Goal: Contribute content: Add original content to the website for others to see

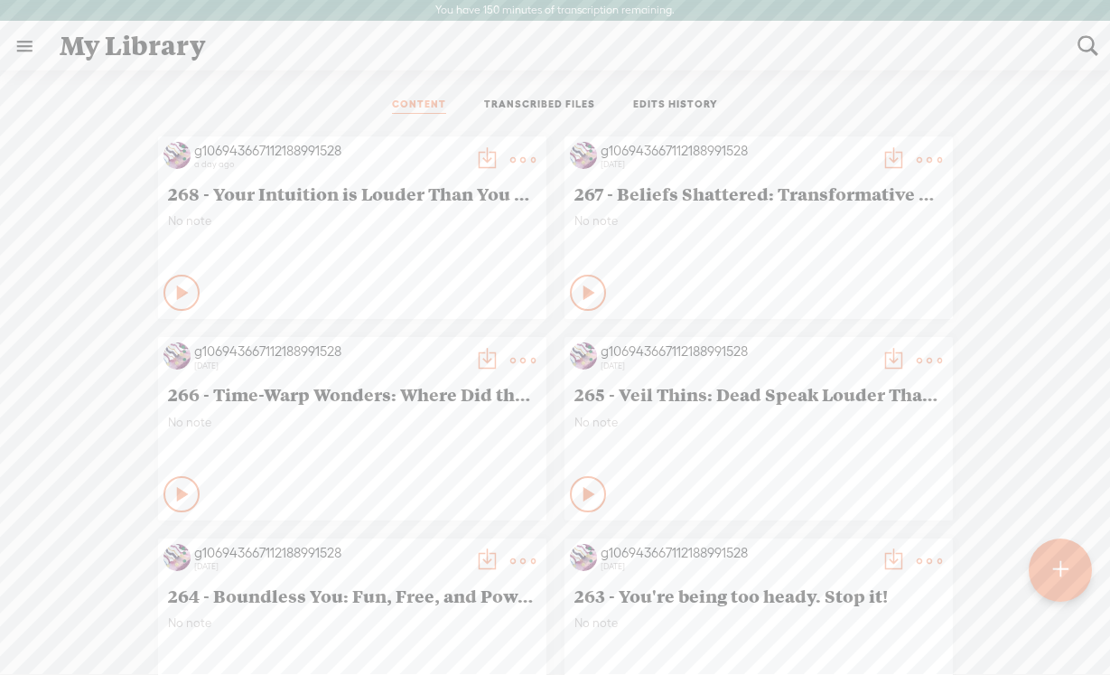
click at [1055, 570] on t at bounding box center [1060, 570] width 16 height 42
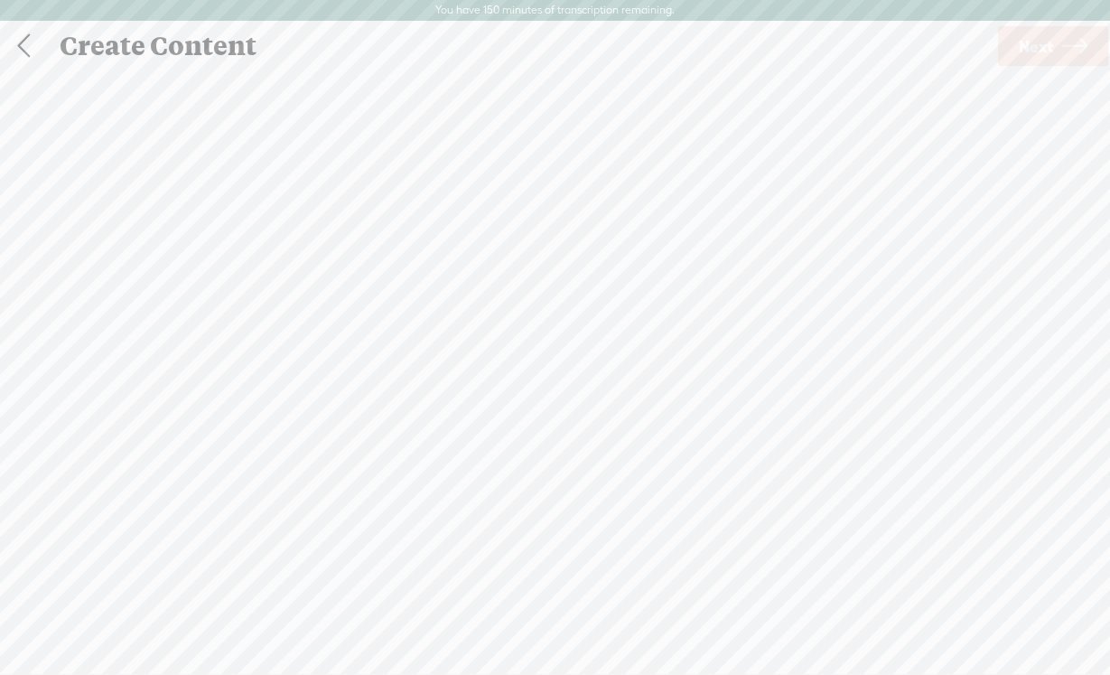
scroll to position [1, 0]
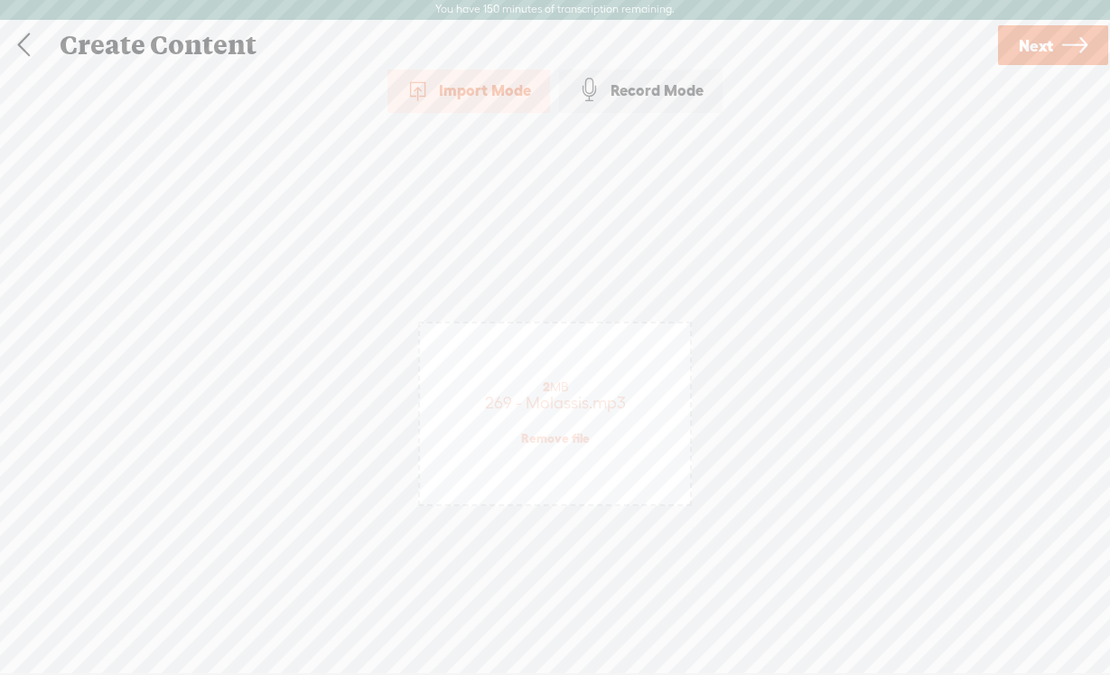
click at [1043, 45] on span "Next" at bounding box center [1036, 46] width 34 height 46
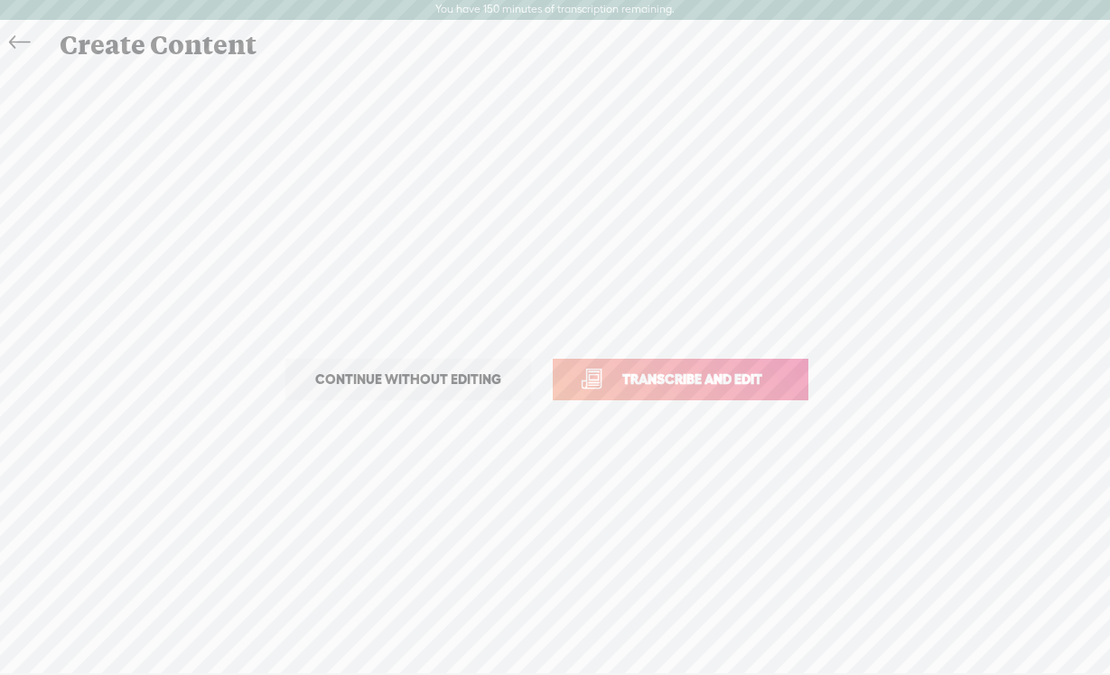
click at [696, 375] on span "Transcribe and edit" at bounding box center [692, 378] width 178 height 21
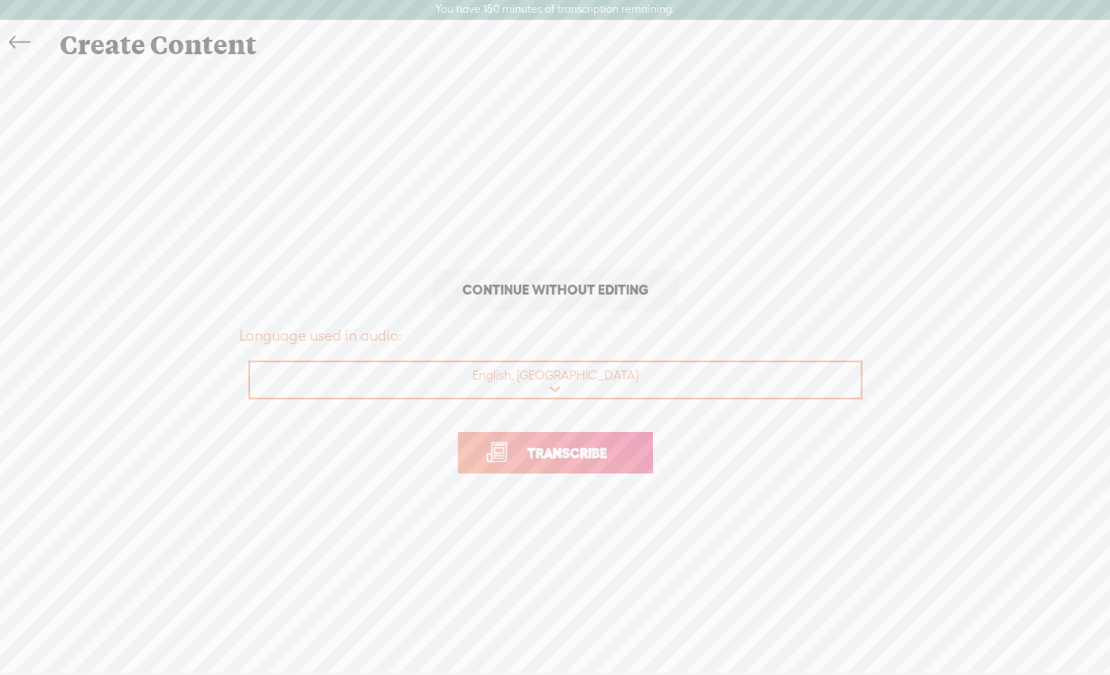
click at [564, 454] on span "Transcribe" at bounding box center [566, 453] width 117 height 21
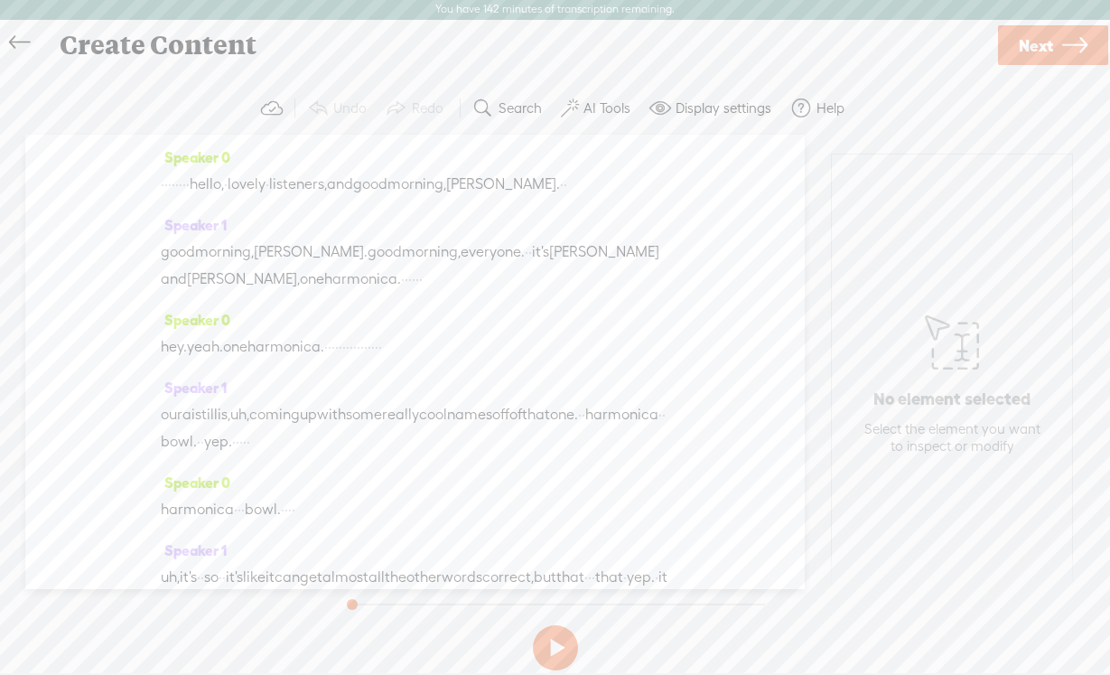
drag, startPoint x: 240, startPoint y: 190, endPoint x: 166, endPoint y: 186, distance: 74.1
click at [166, 186] on div "· · · · · · · · hello, · lovely · listeners, and good morning, [PERSON_NAME]. ·…" at bounding box center [415, 184] width 508 height 27
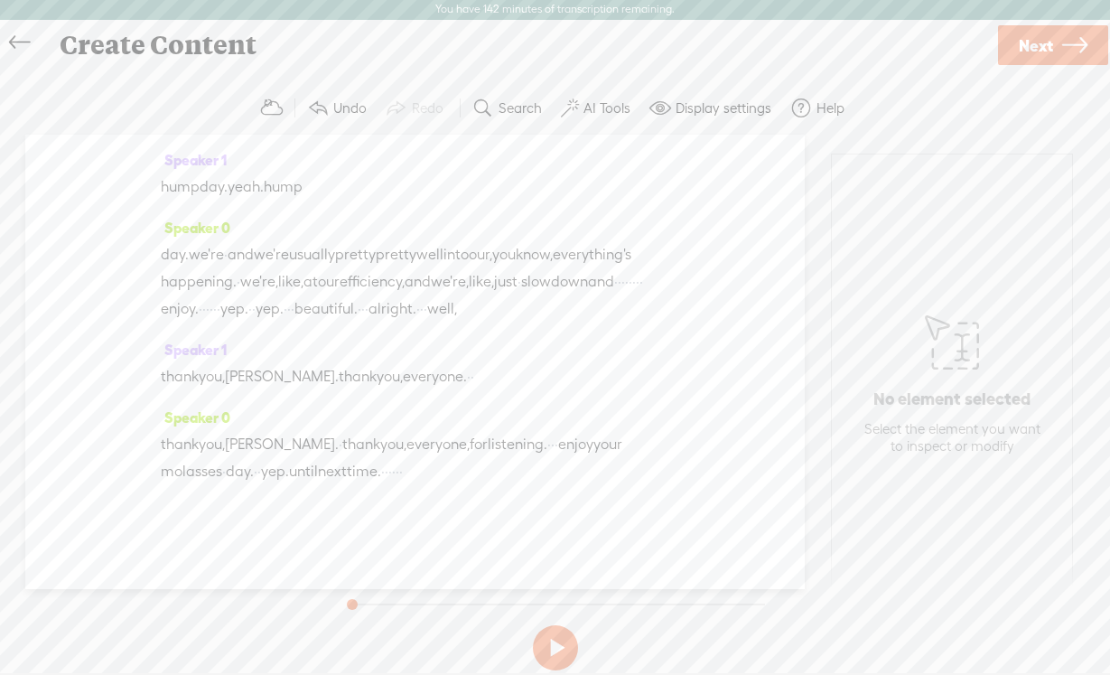
scroll to position [4744, 0]
drag, startPoint x: 441, startPoint y: 472, endPoint x: 516, endPoint y: 467, distance: 75.2
click at [516, 467] on div "thank you, [PERSON_NAME]. · thank you, everyone, for listening. · · · enjoy you…" at bounding box center [415, 458] width 508 height 54
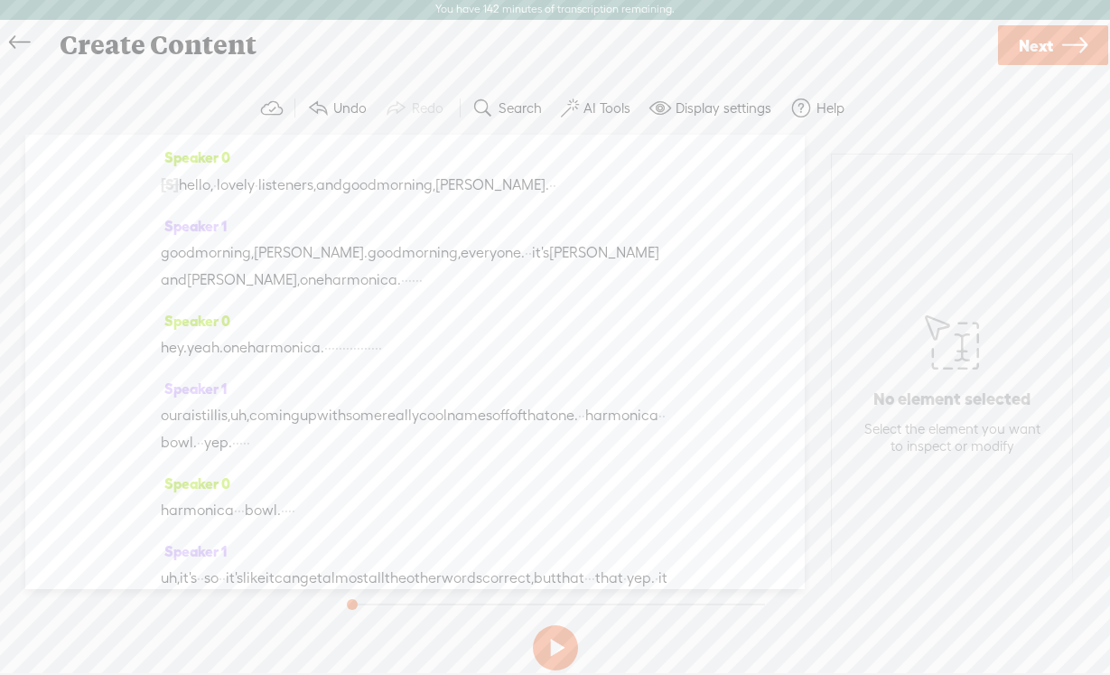
click at [613, 107] on label "AI Tools" at bounding box center [606, 108] width 47 height 18
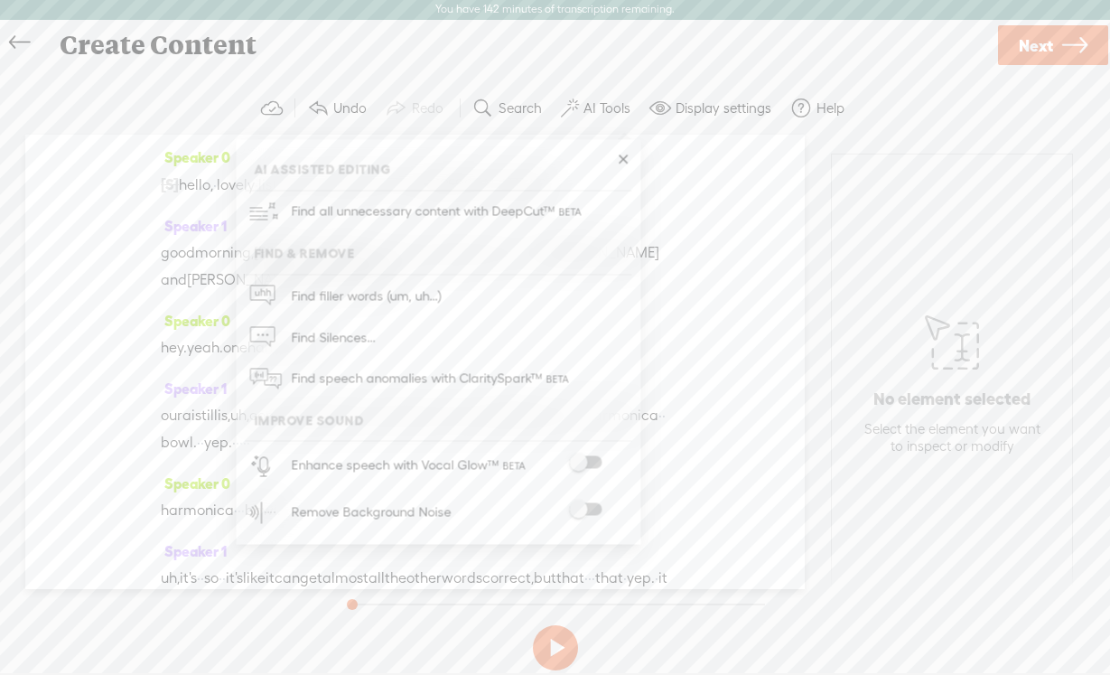
click at [593, 509] on span at bounding box center [585, 509] width 33 height 13
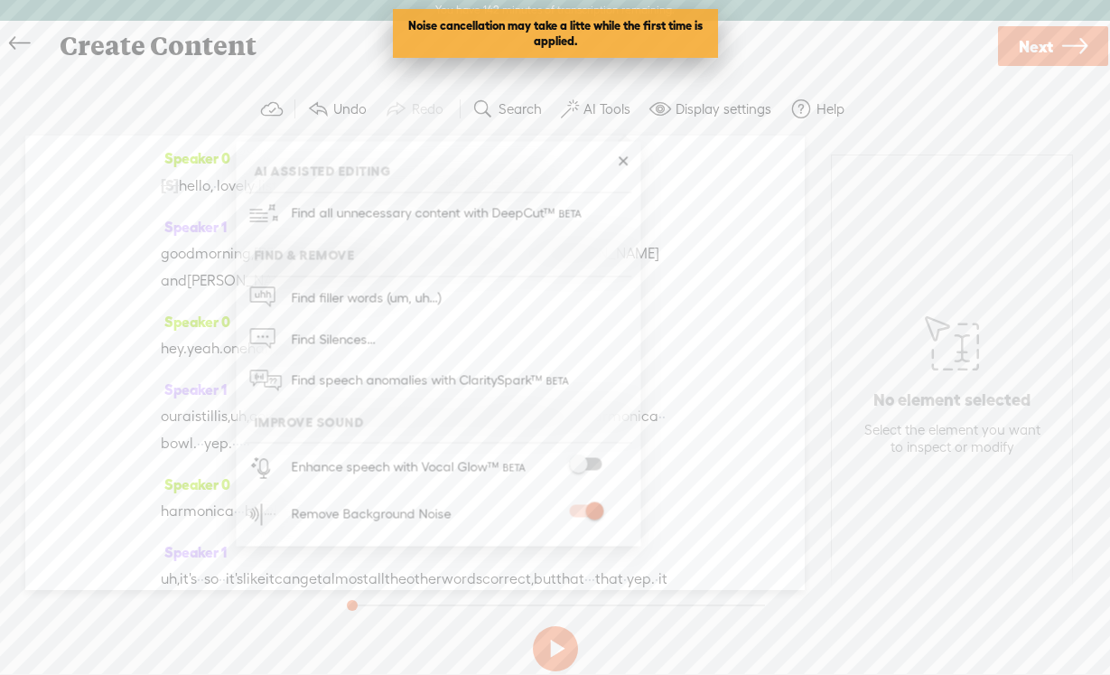
click at [1017, 56] on link "Next" at bounding box center [1053, 46] width 110 height 40
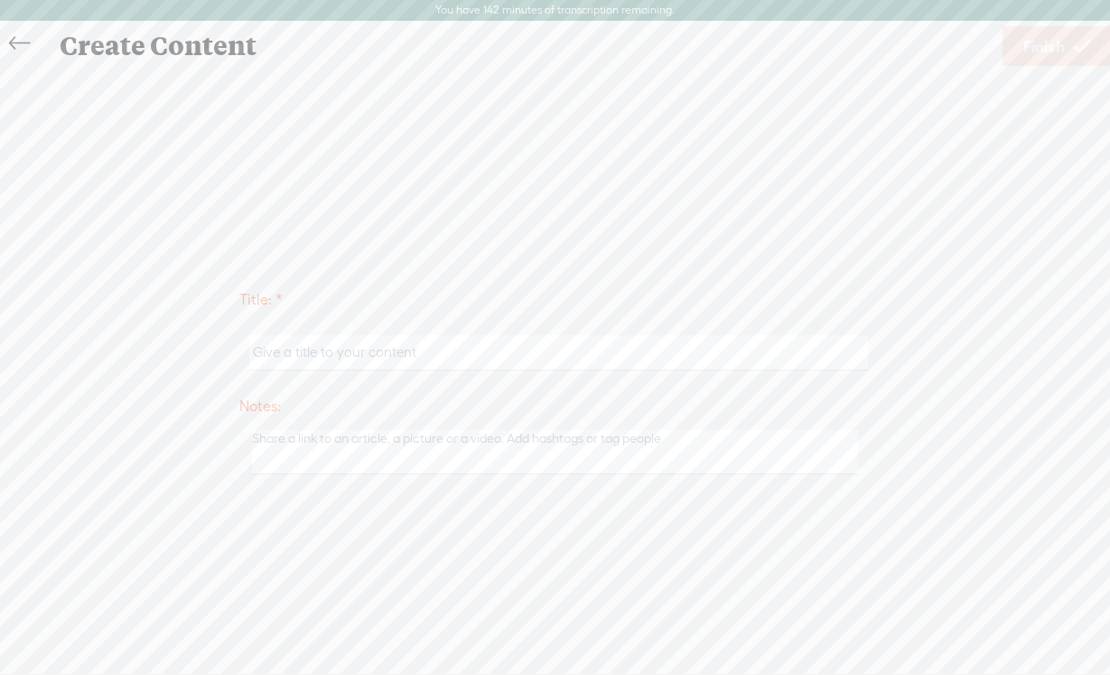
click at [375, 368] on input "text" at bounding box center [558, 352] width 619 height 35
paste input "269 - Molassis"
click at [309, 355] on input "269 - Molassis" at bounding box center [558, 352] width 619 height 35
paste input "Molassis"
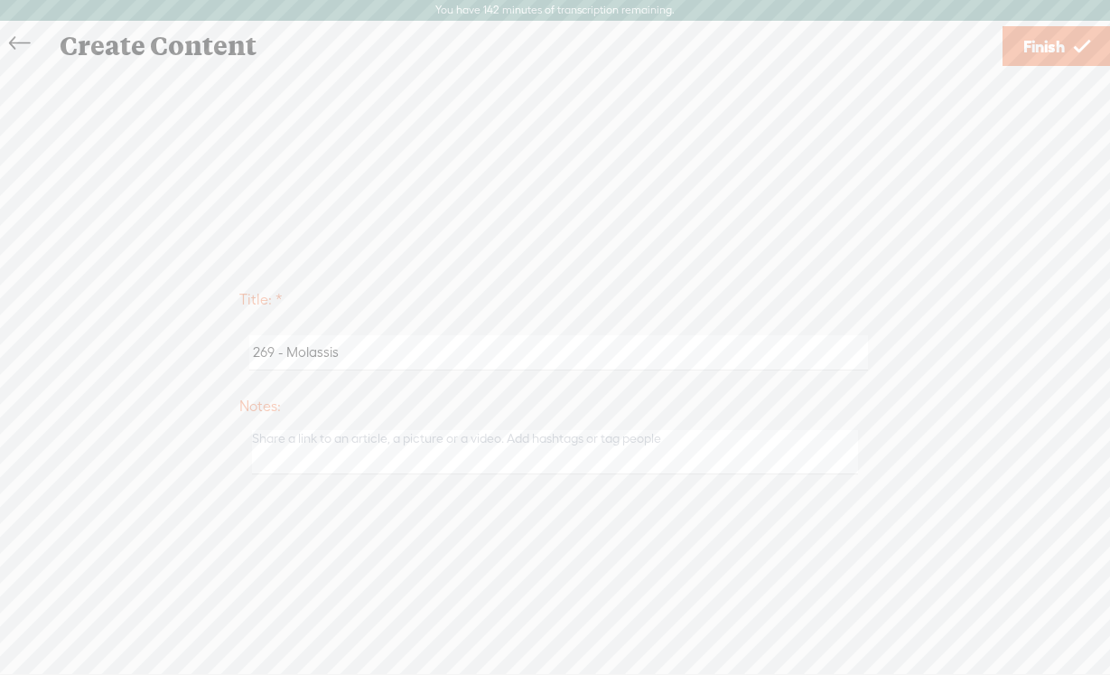
type input "269 - Molassis"
click at [314, 347] on input "269 - Molassis" at bounding box center [558, 352] width 619 height 35
click at [1054, 39] on span "Finish" at bounding box center [1044, 46] width 42 height 46
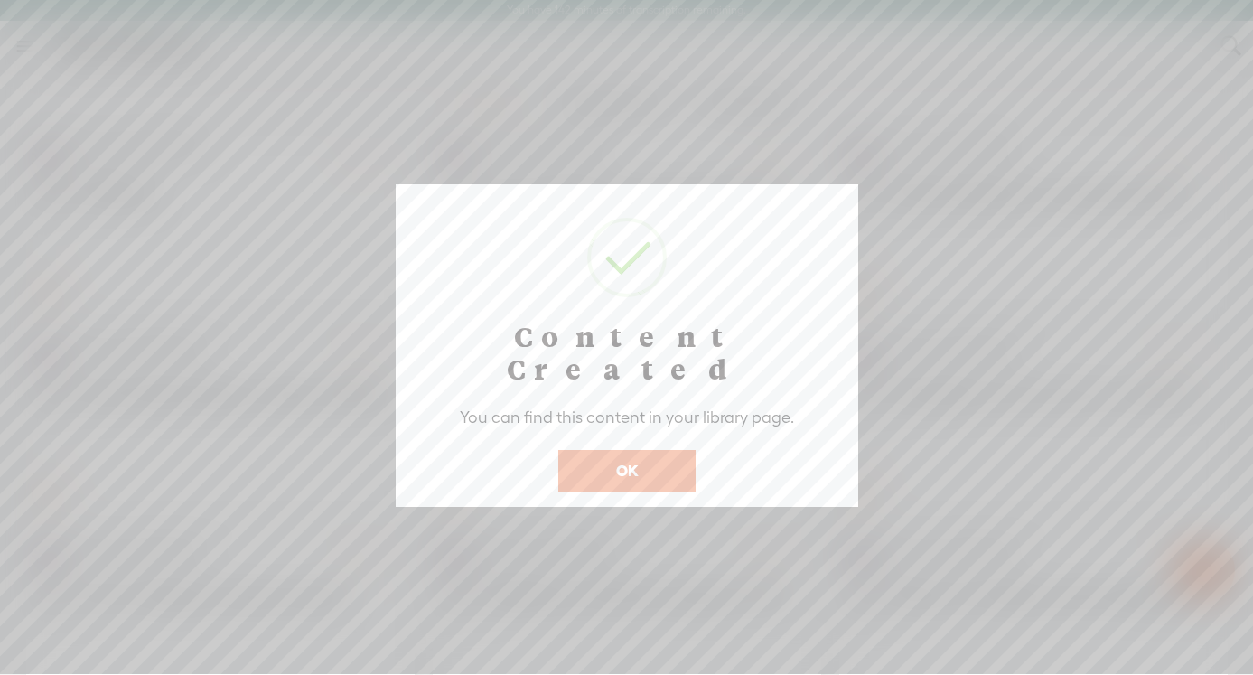
click at [616, 450] on button "OK" at bounding box center [626, 471] width 137 height 42
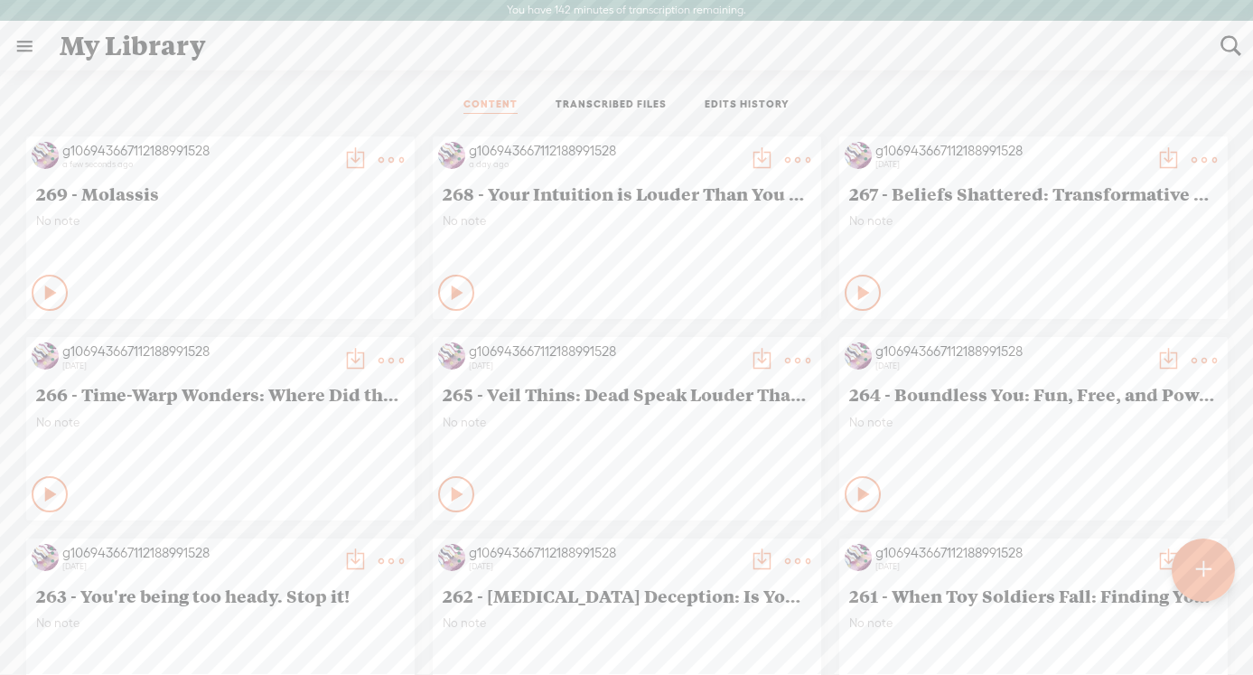
click at [368, 153] on t at bounding box center [354, 159] width 25 height 25
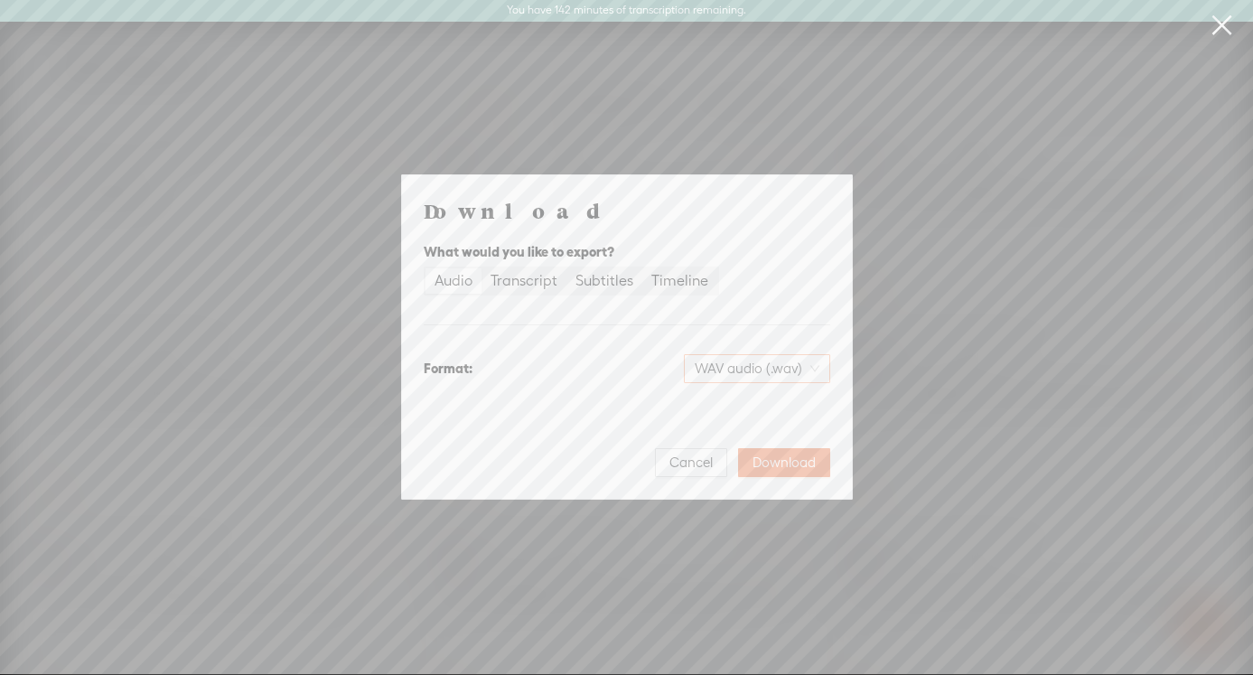
click at [733, 370] on span "WAV audio (.wav)" at bounding box center [757, 368] width 125 height 27
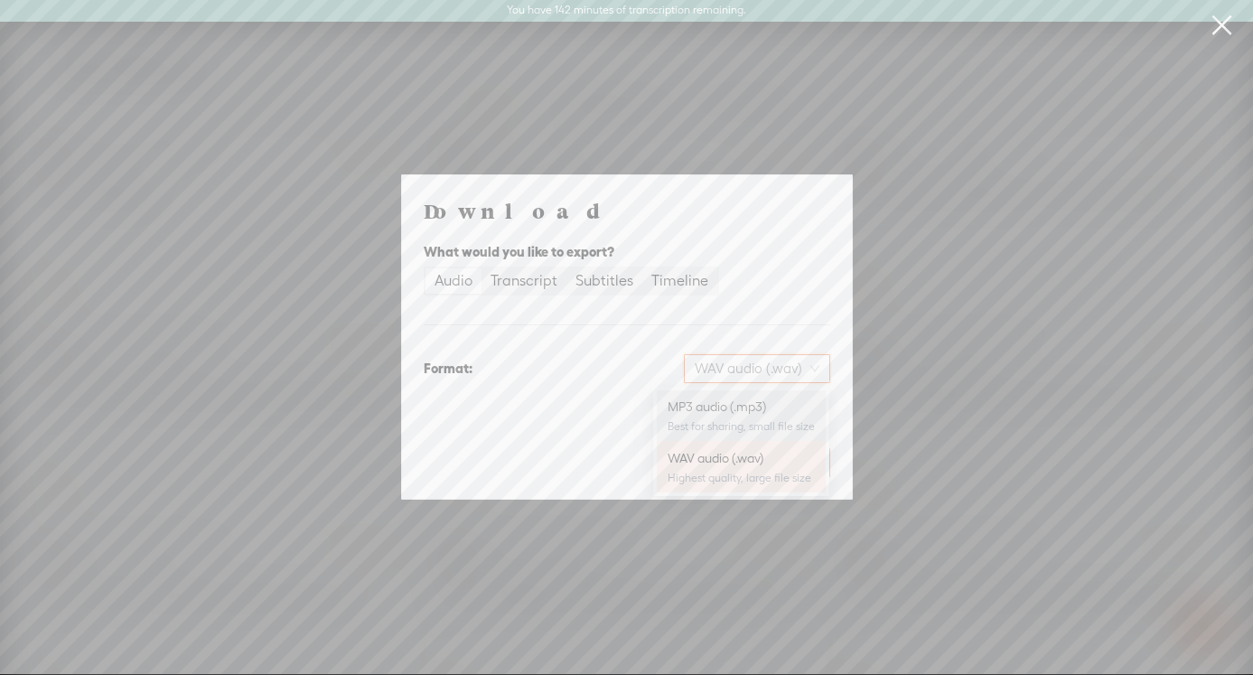
click at [723, 405] on div "MP3 audio (.mp3)" at bounding box center [740, 406] width 147 height 18
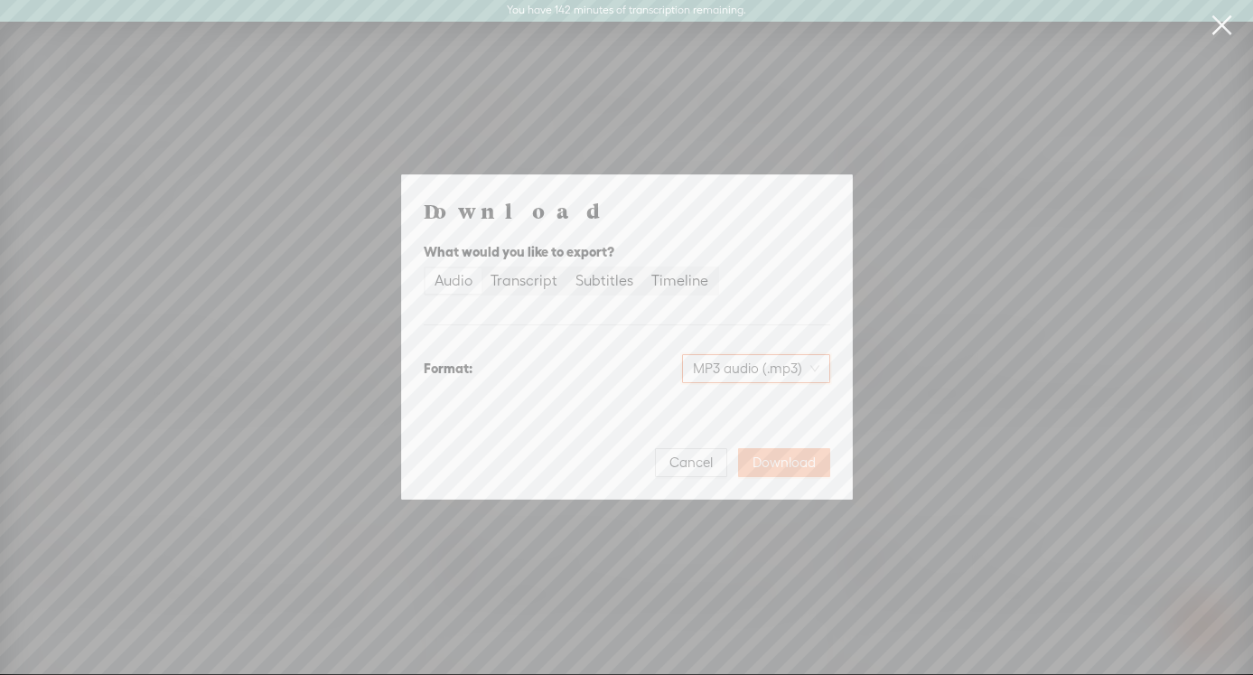
click at [775, 467] on span "Download" at bounding box center [783, 462] width 63 height 18
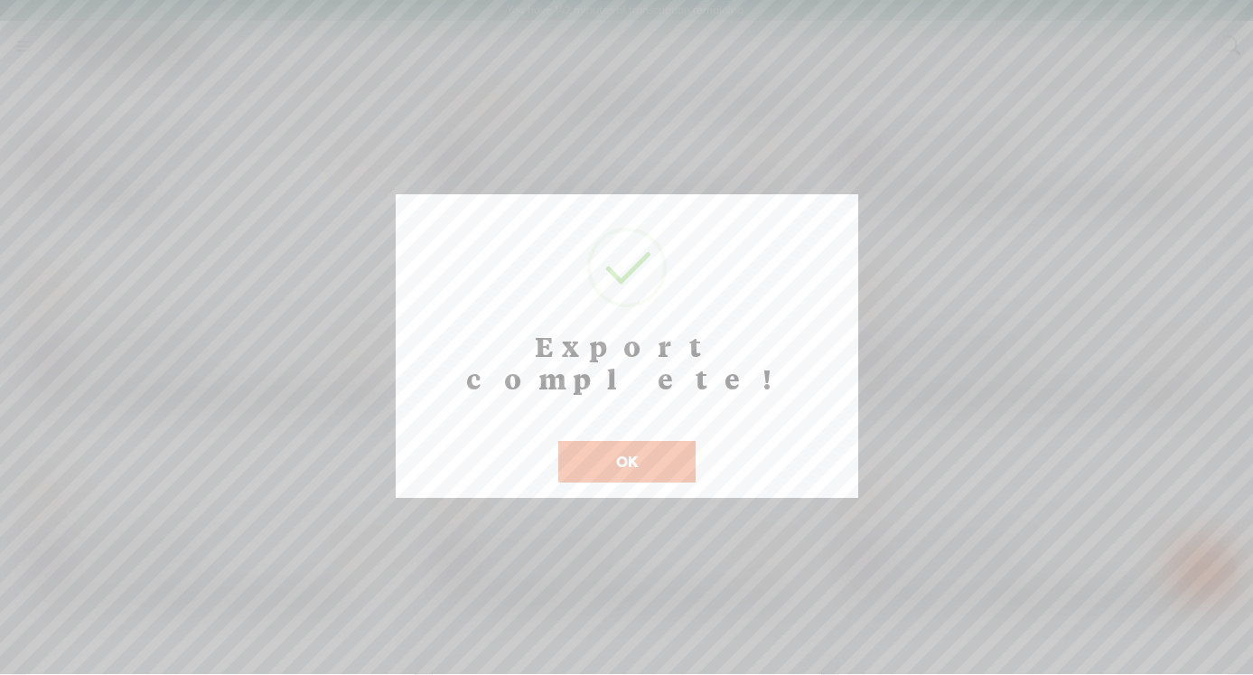
click at [632, 441] on button "OK" at bounding box center [626, 462] width 137 height 42
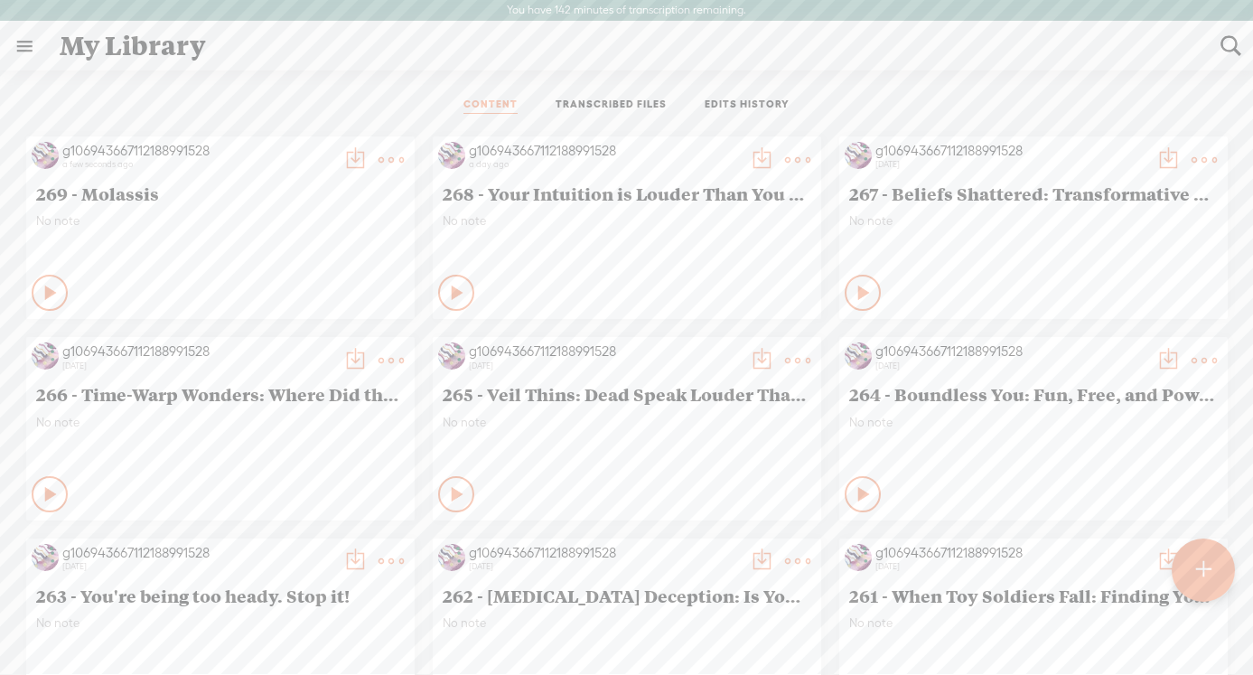
click at [404, 162] on t at bounding box center [390, 159] width 25 height 25
click at [490, 216] on link "Edit" at bounding box center [508, 221] width 181 height 42
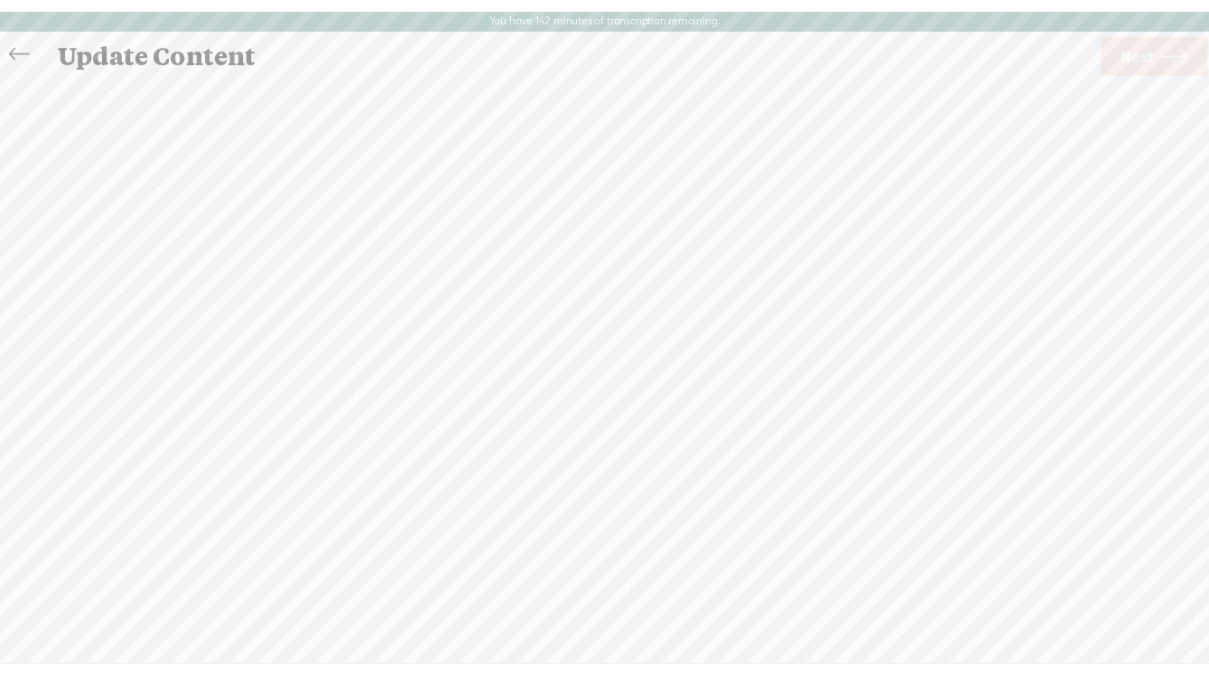
scroll to position [1, 0]
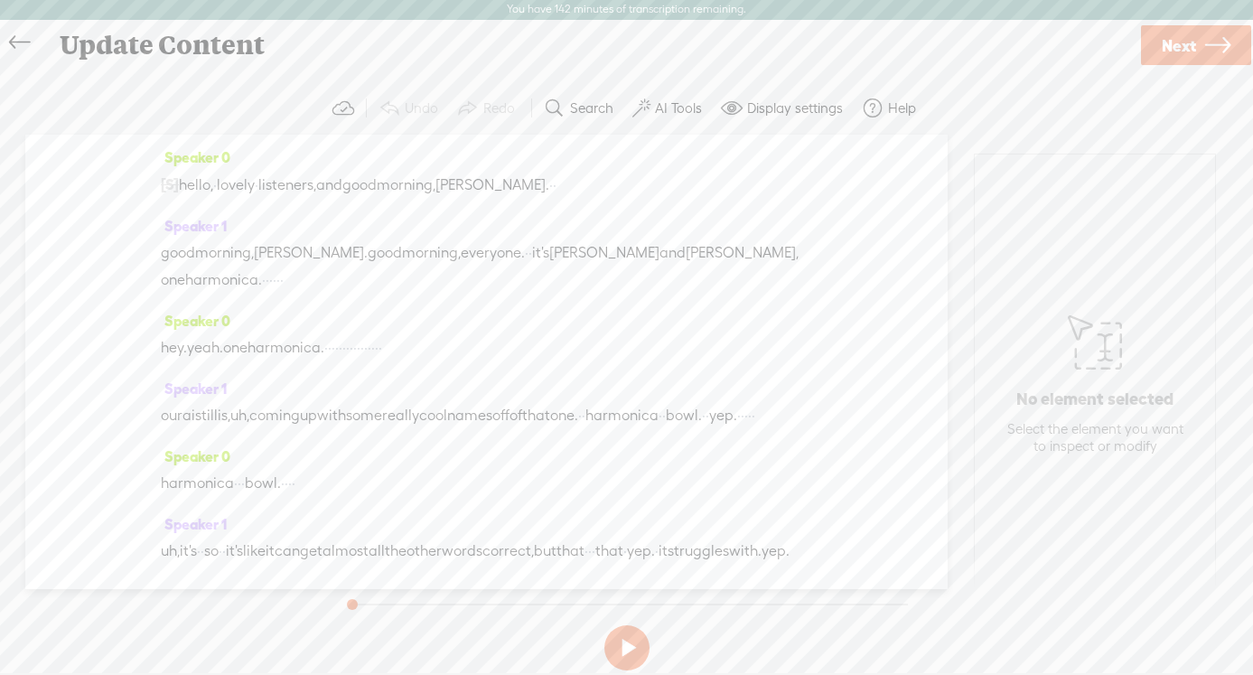
click at [1109, 42] on span "Next" at bounding box center [1178, 46] width 34 height 46
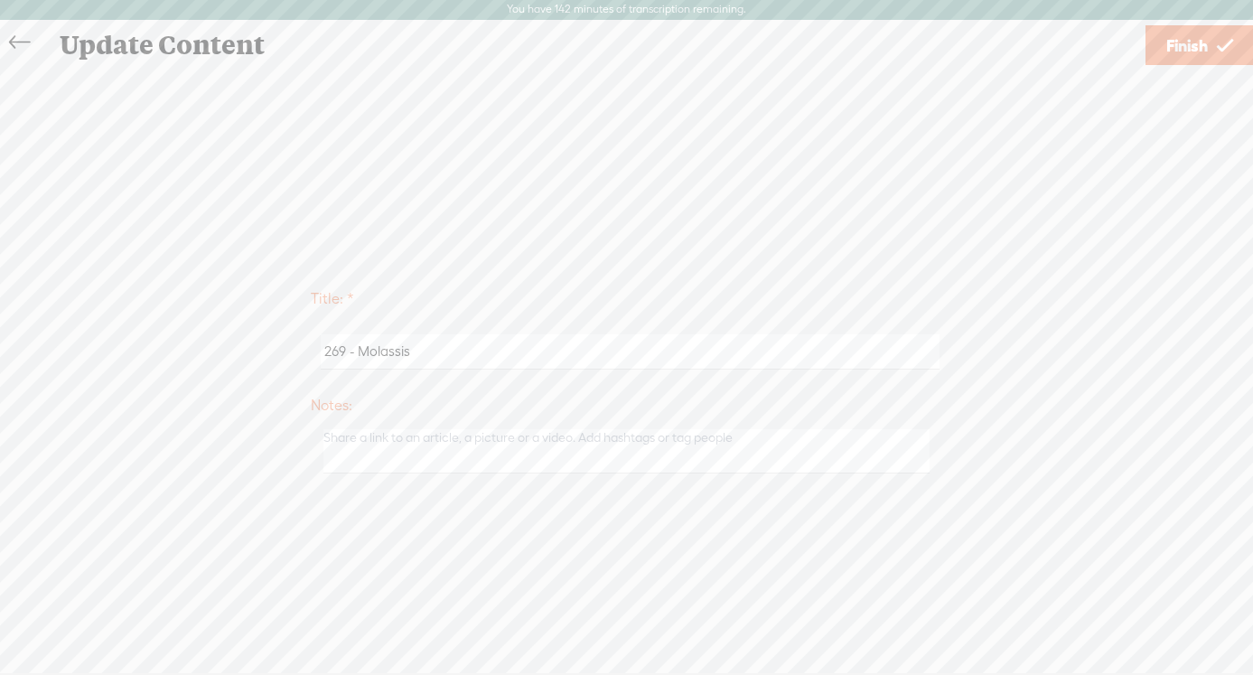
click at [391, 357] on input "269 - Molassis" at bounding box center [630, 351] width 619 height 35
paste input "Stuck? Savor the Stillness, Plan Your Dream Day"
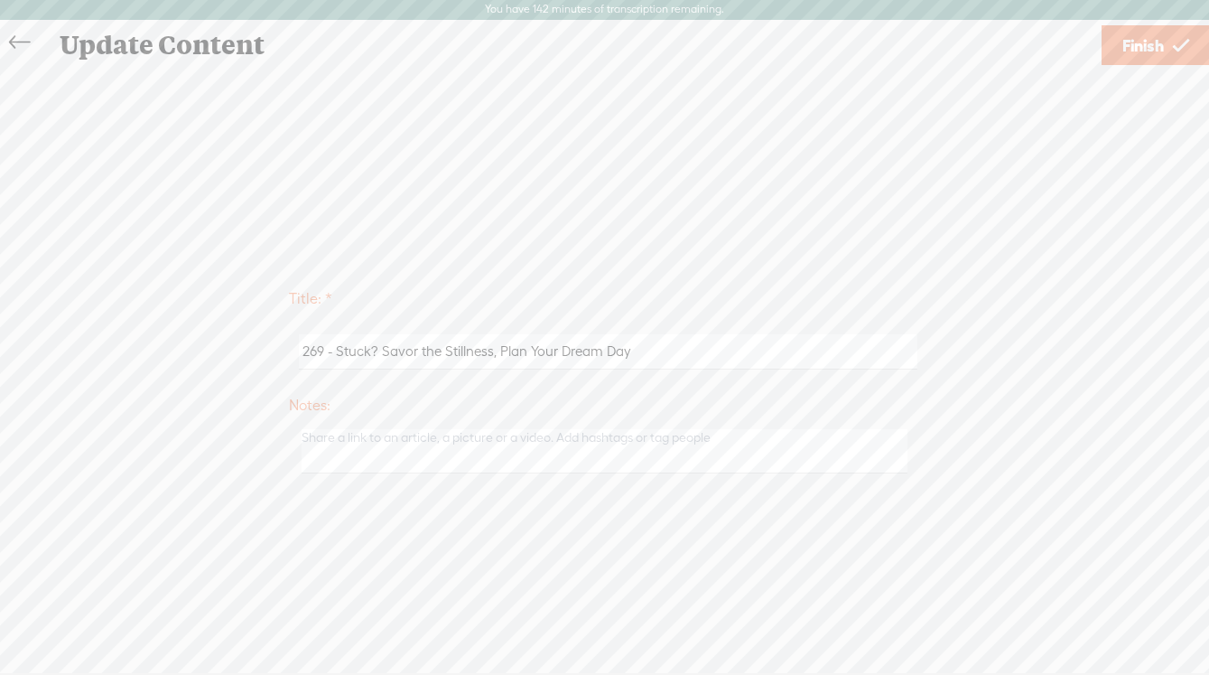
type input "269 - Stuck? Savor the Stillness, Plan Your Dream Day"
click at [1109, 44] on span "Finish" at bounding box center [1144, 46] width 42 height 46
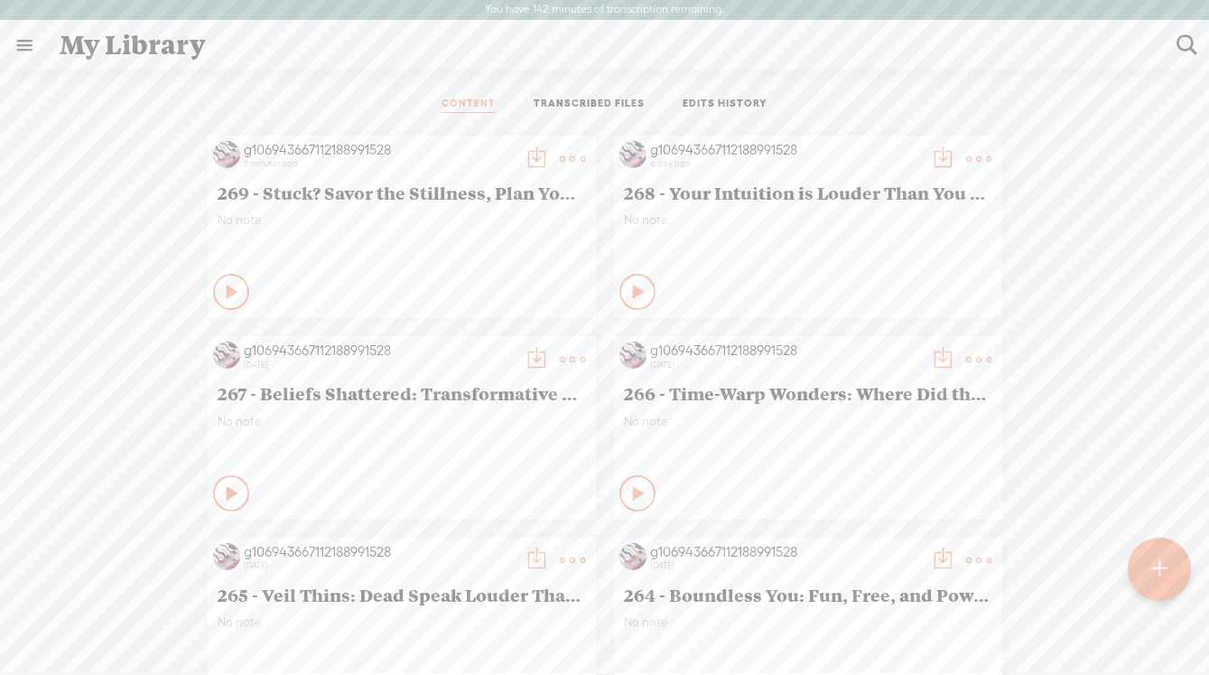
click at [527, 160] on t at bounding box center [536, 158] width 25 height 25
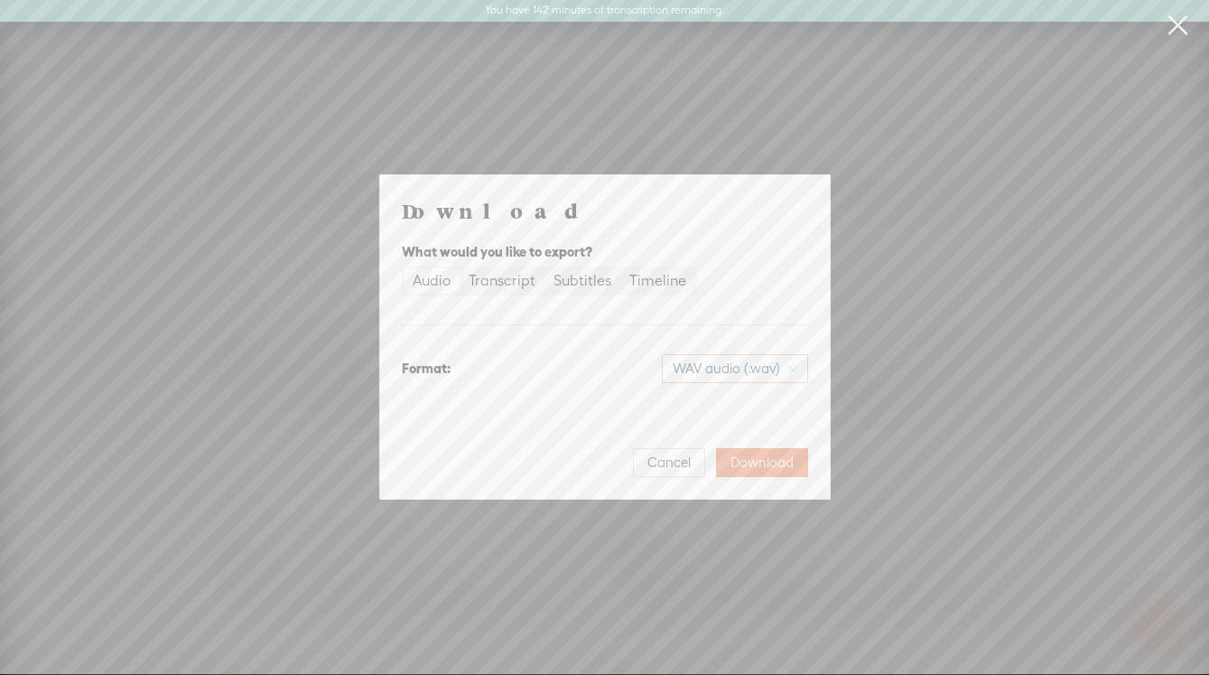
click at [755, 373] on span "WAV audio (.wav)" at bounding box center [735, 368] width 125 height 27
click at [714, 409] on div "MP3 audio (.mp3)" at bounding box center [719, 406] width 147 height 18
click at [763, 471] on button "Download" at bounding box center [762, 462] width 92 height 29
